Goal: Information Seeking & Learning: Learn about a topic

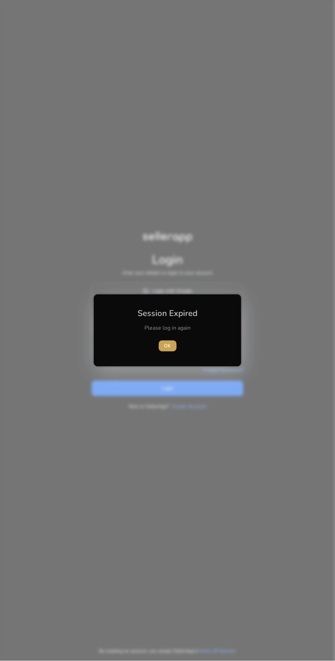
click at [167, 346] on span "OK" at bounding box center [167, 346] width 7 height 7
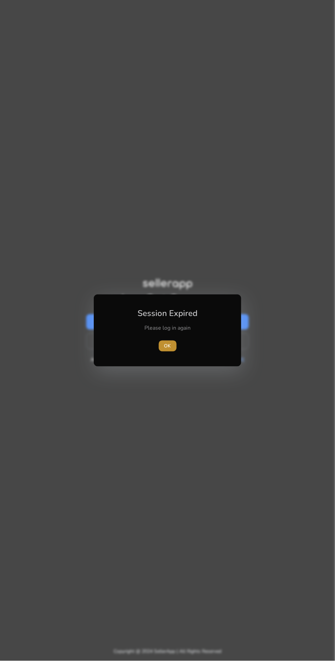
click at [175, 348] on span "button" at bounding box center [168, 346] width 18 height 16
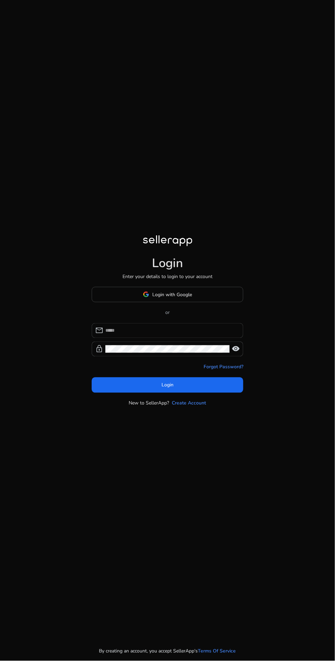
click at [173, 335] on input at bounding box center [171, 331] width 132 height 8
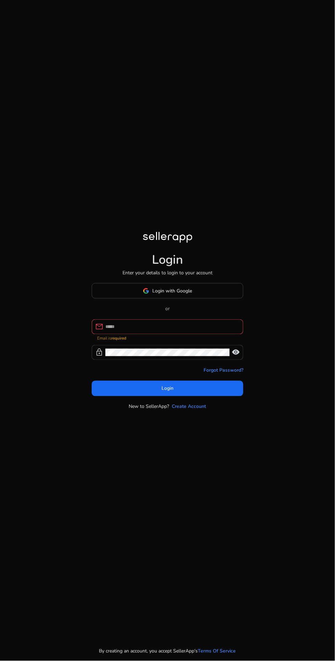
type input "**********"
click button "Login" at bounding box center [167, 388] width 151 height 15
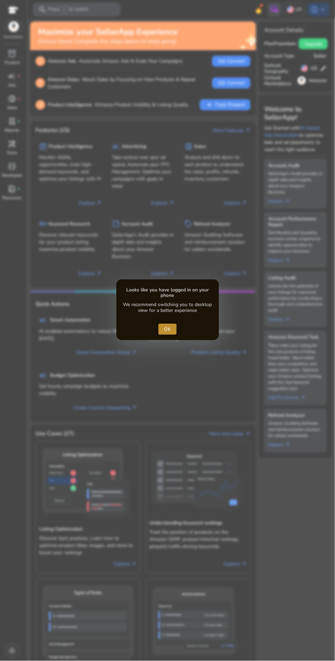
click at [167, 329] on span "Ok" at bounding box center [167, 329] width 7 height 7
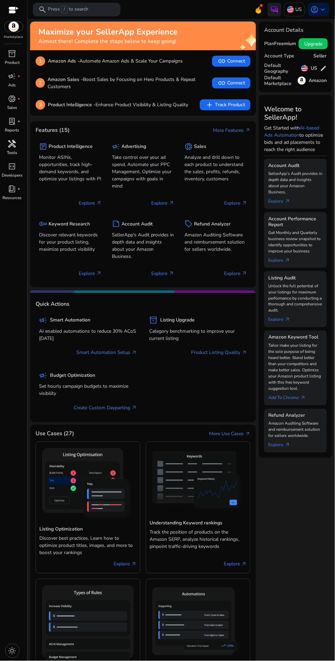
click at [11, 148] on span "handyman" at bounding box center [12, 144] width 8 height 8
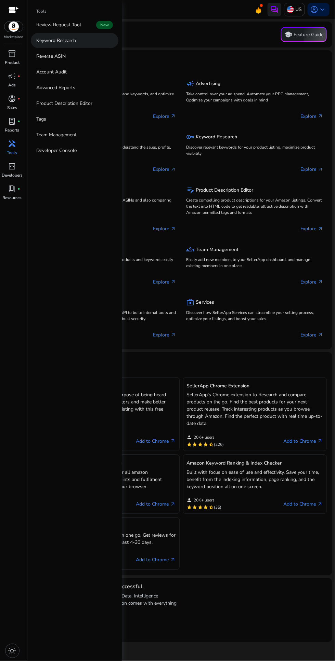
click at [40, 45] on link "Keyword Research" at bounding box center [75, 40] width 88 height 15
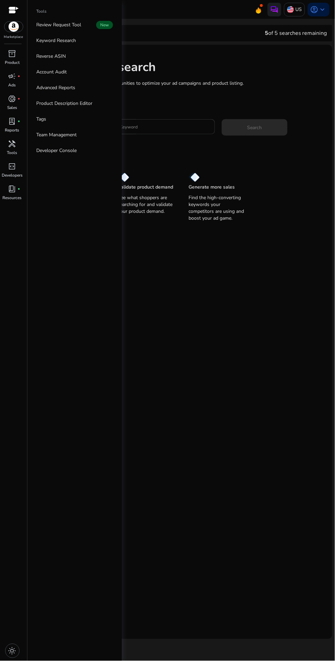
click at [166, 130] on input "Enter Keyword" at bounding box center [158, 127] width 101 height 8
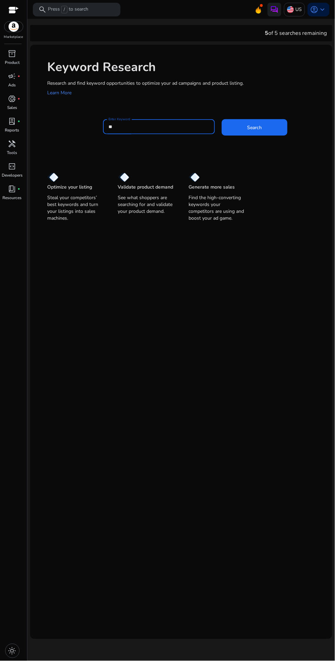
type input "*"
click at [248, 126] on span "Search" at bounding box center [254, 127] width 15 height 7
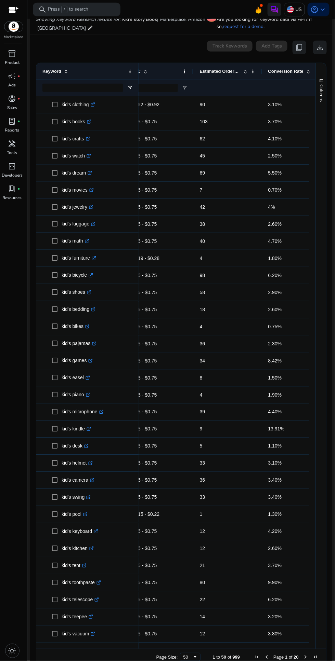
scroll to position [0, 267]
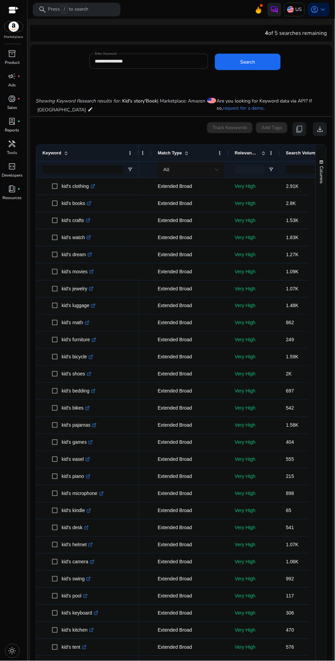
click at [151, 59] on input "**********" at bounding box center [149, 61] width 108 height 8
click at [155, 62] on input "**********" at bounding box center [149, 61] width 108 height 8
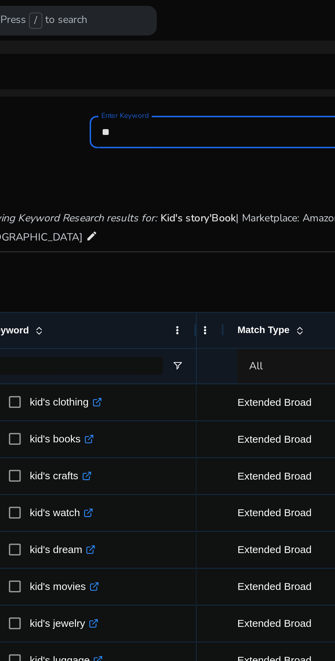
type input "*"
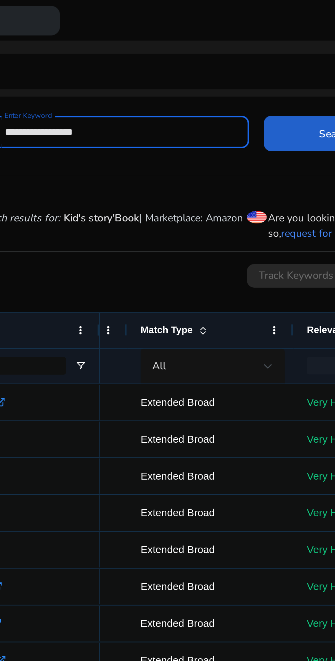
click at [232, 60] on span at bounding box center [248, 62] width 66 height 16
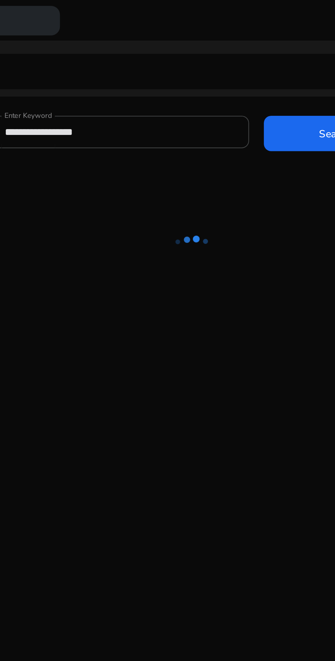
click at [243, 302] on div at bounding box center [181, 385] width 302 height 608
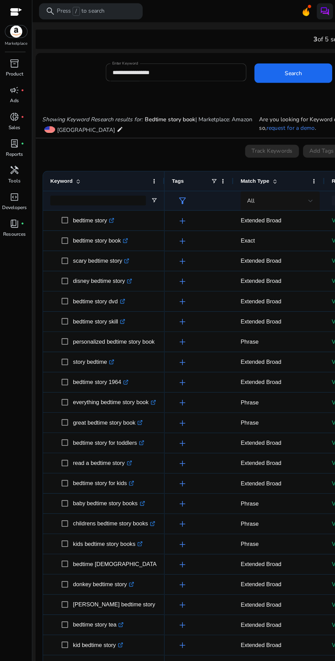
click at [159, 59] on input "**********" at bounding box center [149, 61] width 108 height 8
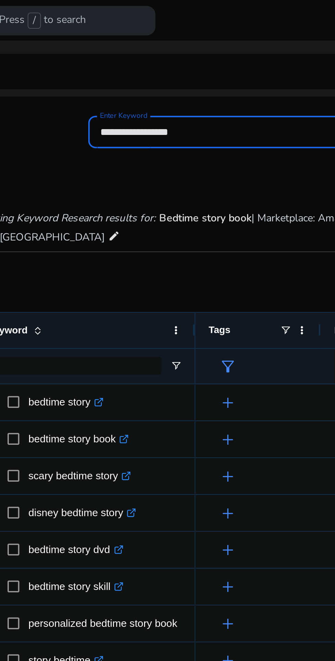
click at [111, 60] on input "**********" at bounding box center [149, 61] width 108 height 8
type input "*"
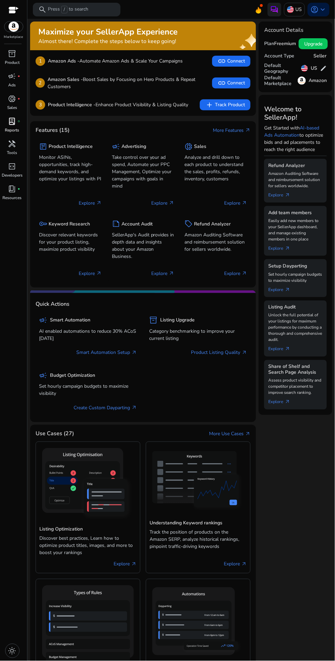
click at [13, 124] on span "lab_profile" at bounding box center [12, 121] width 8 height 8
click at [13, 150] on p "Tools" at bounding box center [12, 153] width 10 height 6
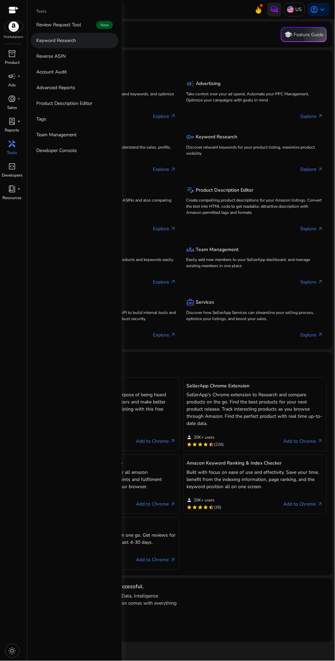
click at [77, 39] on link "Keyword Research" at bounding box center [75, 40] width 88 height 15
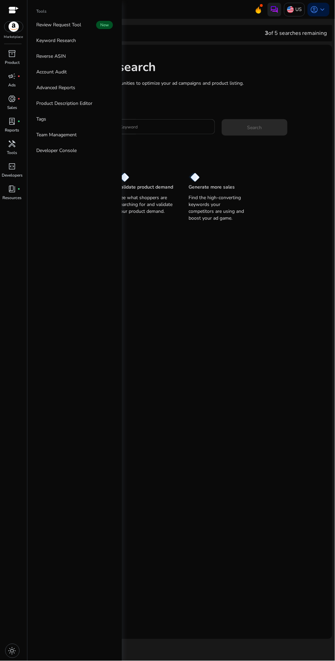
click at [163, 123] on input "Enter Keyword" at bounding box center [158, 127] width 101 height 8
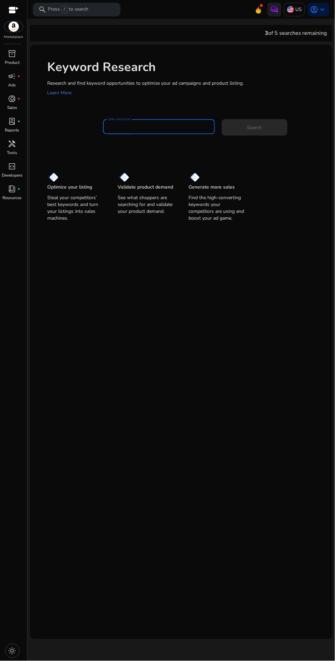
click at [137, 129] on input "Enter Keyword" at bounding box center [158, 127] width 101 height 8
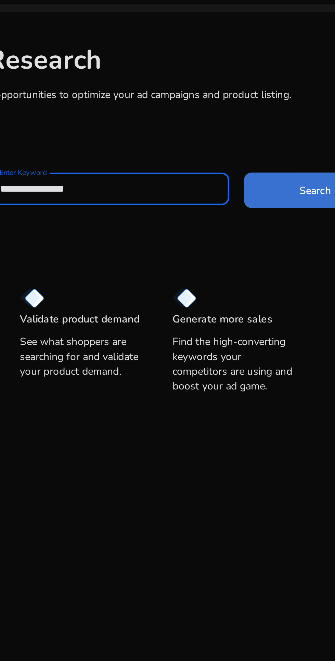
type input "**********"
click at [247, 129] on span "Search" at bounding box center [254, 127] width 15 height 7
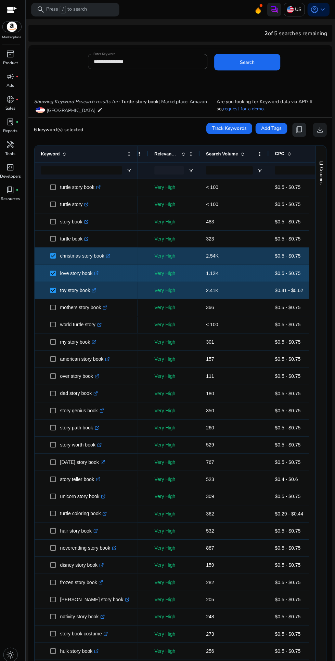
click at [296, 130] on span "content_copy" at bounding box center [299, 129] width 8 height 8
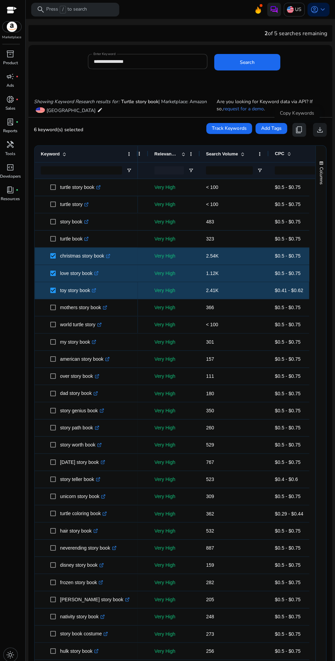
click at [296, 130] on span "content_copy" at bounding box center [299, 129] width 8 height 8
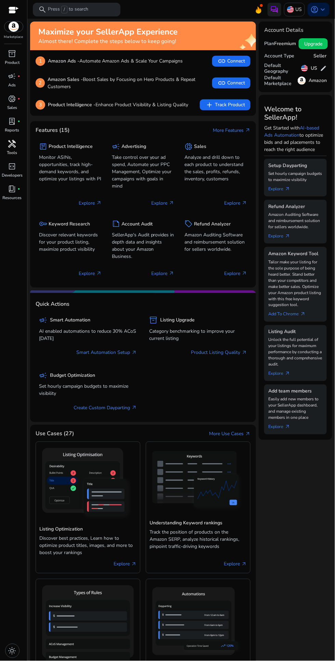
click at [12, 143] on span "handyman" at bounding box center [12, 144] width 8 height 8
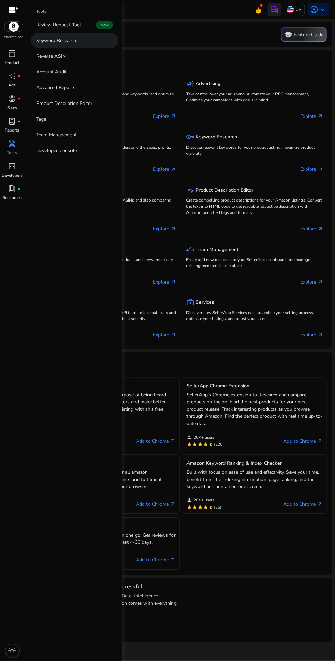
click at [79, 43] on link "Keyword Research" at bounding box center [75, 40] width 88 height 15
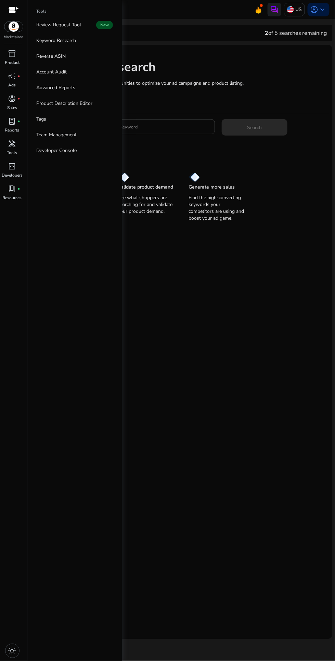
click at [168, 131] on input "Enter Keyword" at bounding box center [158, 127] width 101 height 8
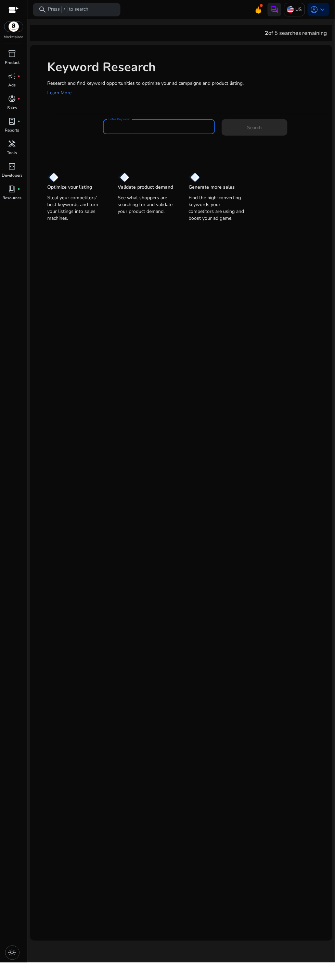
click at [168, 131] on input "Enter Keyword" at bounding box center [158, 127] width 101 height 8
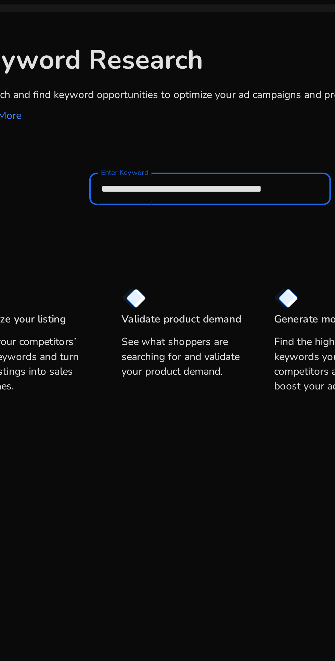
click at [221, 119] on button "Search" at bounding box center [254, 127] width 66 height 16
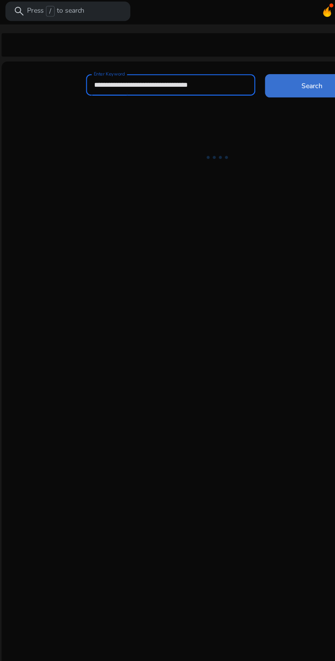
type input "**********"
click at [251, 58] on span "Search" at bounding box center [247, 61] width 15 height 7
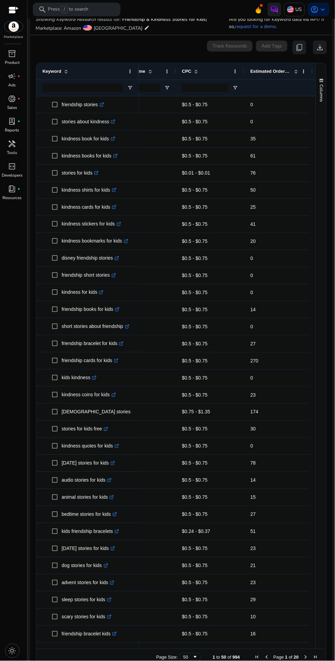
scroll to position [0, 232]
